Goal: Navigation & Orientation: Find specific page/section

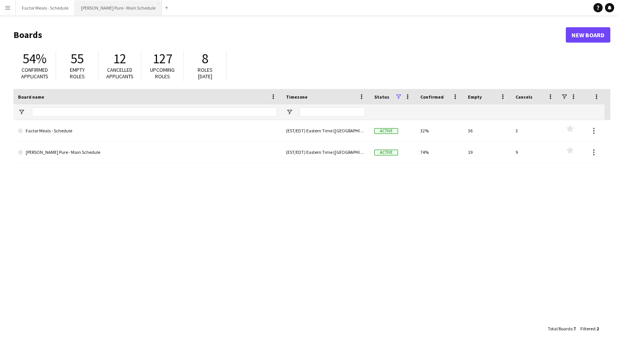
click at [89, 11] on button "[PERSON_NAME] Pure - Main Schedule Close" at bounding box center [118, 7] width 87 height 15
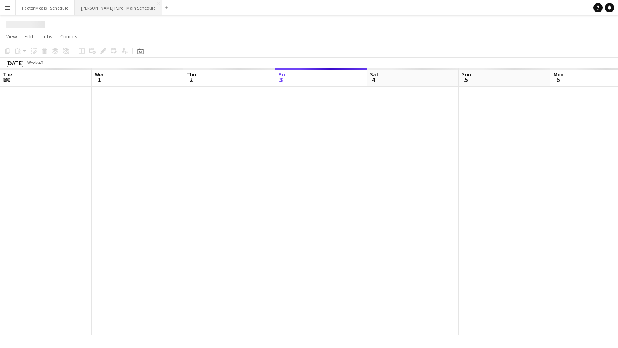
scroll to position [0, 183]
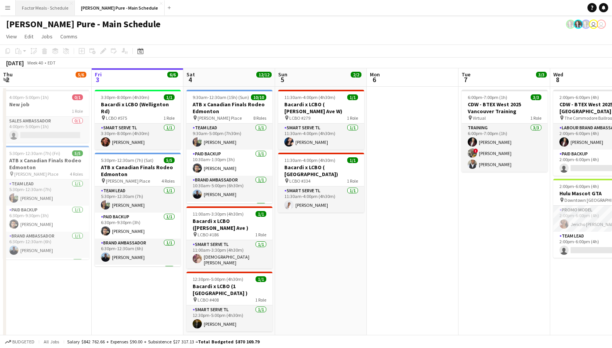
click at [40, 6] on button "Factor Meals - Schedule Close" at bounding box center [45, 7] width 59 height 15
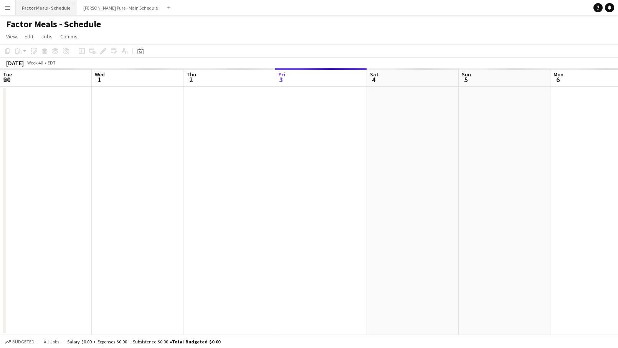
scroll to position [0, 183]
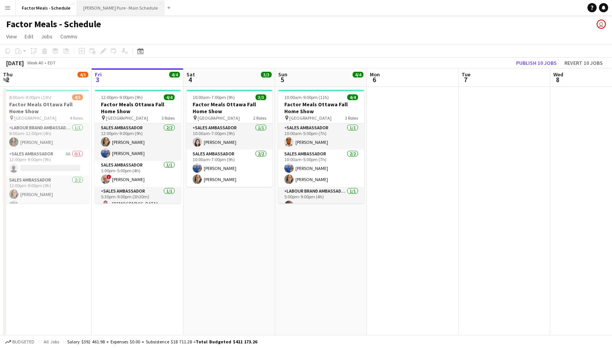
click at [107, 8] on button "[PERSON_NAME] Pure - Main Schedule Close" at bounding box center [120, 7] width 87 height 15
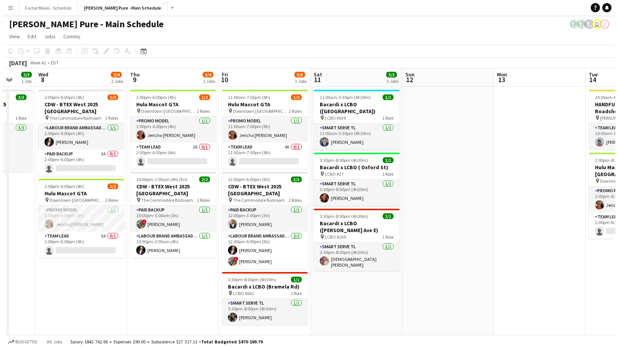
scroll to position [0, 242]
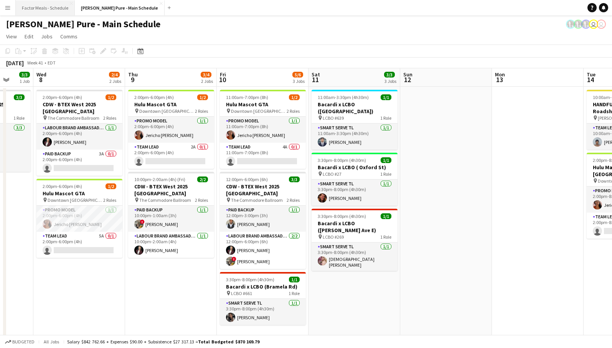
click at [41, 8] on button "Factor Meals - Schedule Close" at bounding box center [45, 7] width 59 height 15
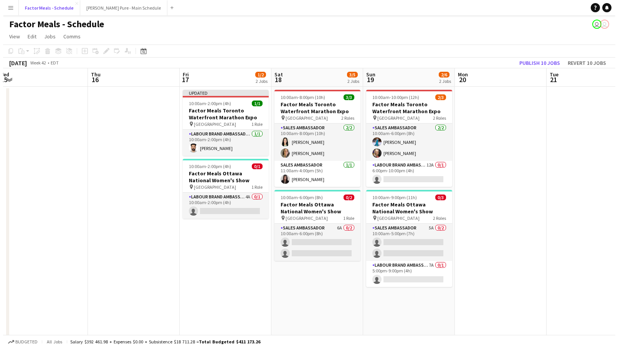
scroll to position [0, 286]
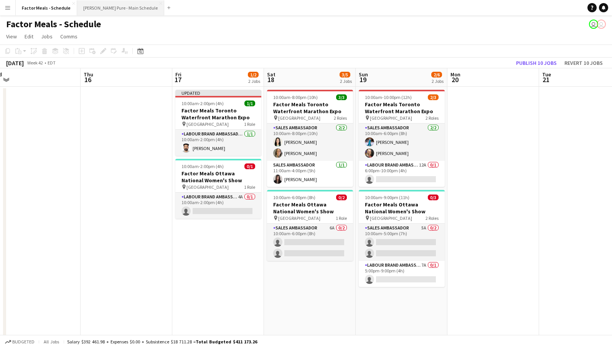
click at [106, 11] on button "[PERSON_NAME] Pure - Main Schedule Close" at bounding box center [120, 7] width 87 height 15
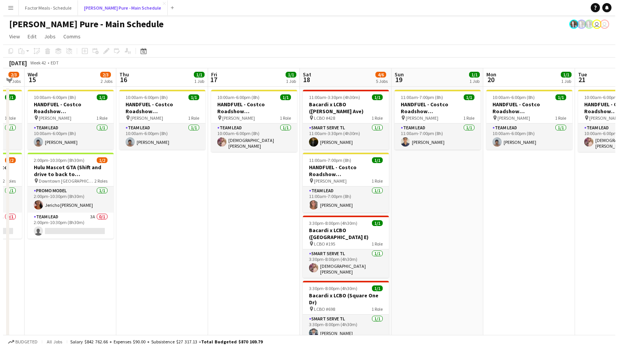
scroll to position [0, 255]
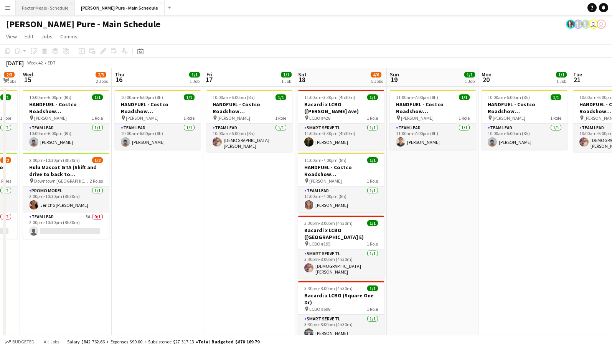
click at [44, 7] on button "Factor Meals - Schedule Close" at bounding box center [45, 7] width 59 height 15
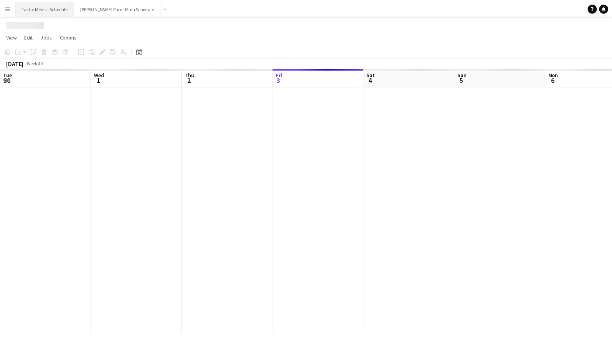
scroll to position [0, 183]
